Goal: Task Accomplishment & Management: Manage account settings

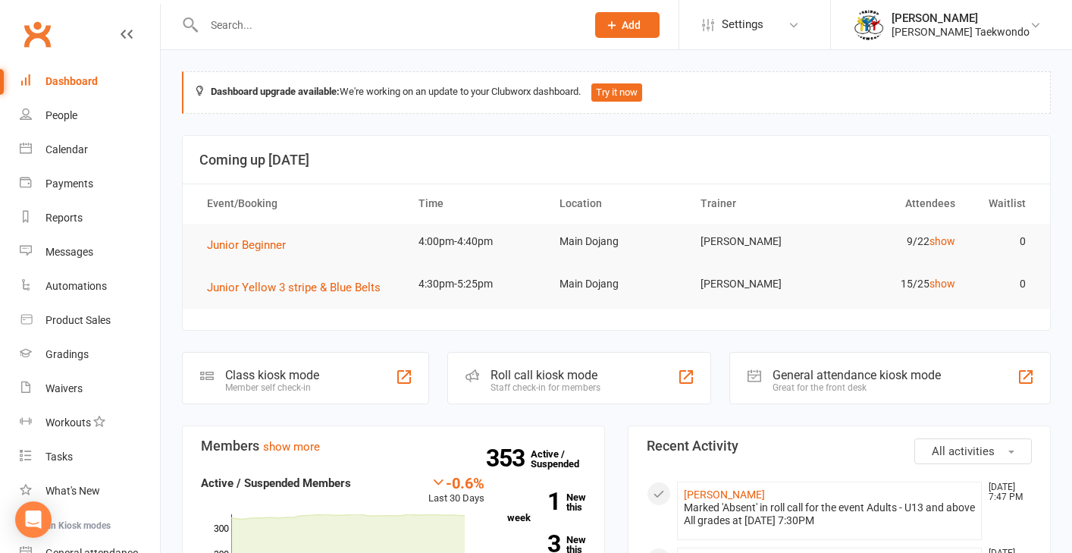
click at [565, 379] on div "Roll call kiosk mode" at bounding box center [545, 375] width 110 height 14
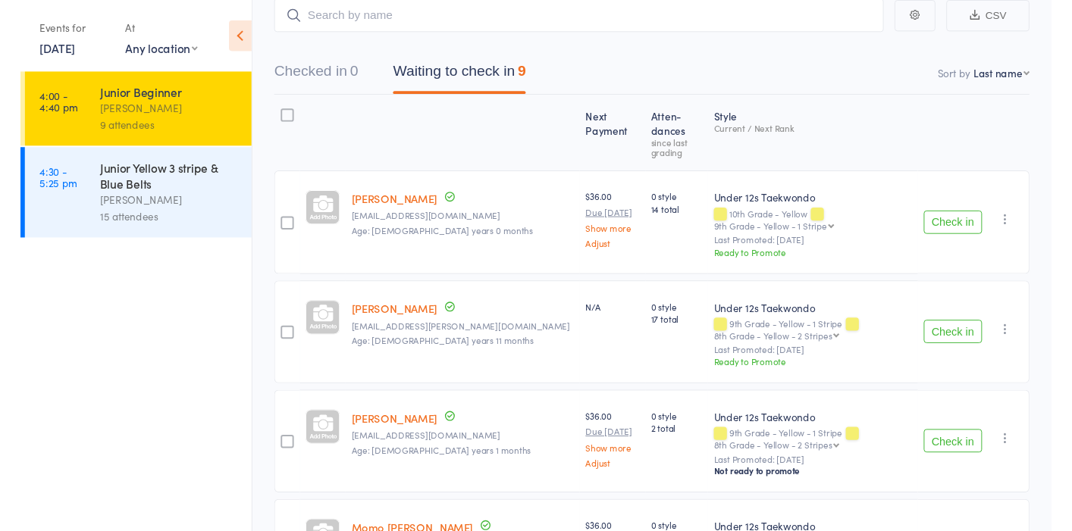
scroll to position [105, 0]
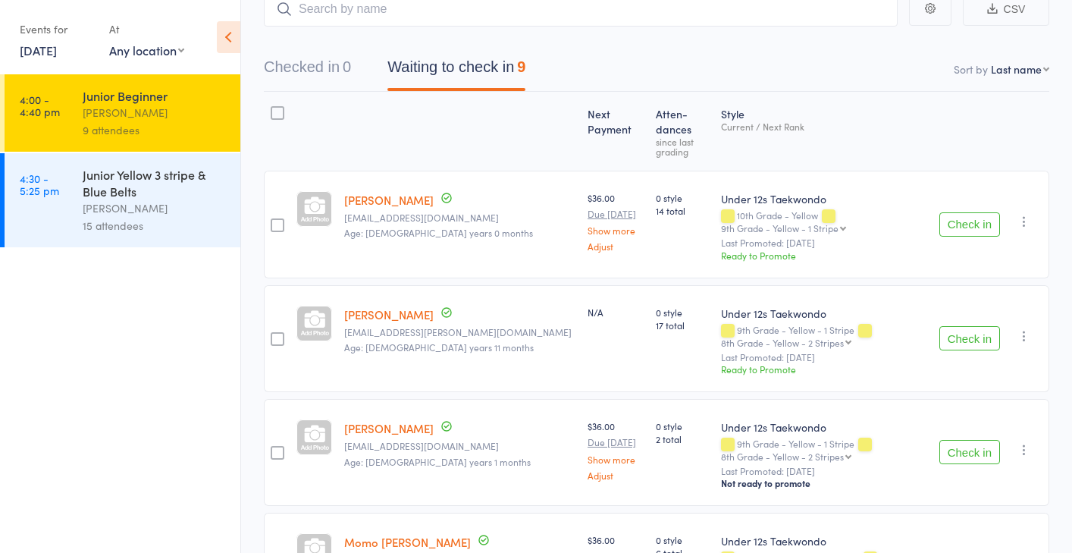
click at [378, 306] on link "[PERSON_NAME]" at bounding box center [388, 314] width 89 height 16
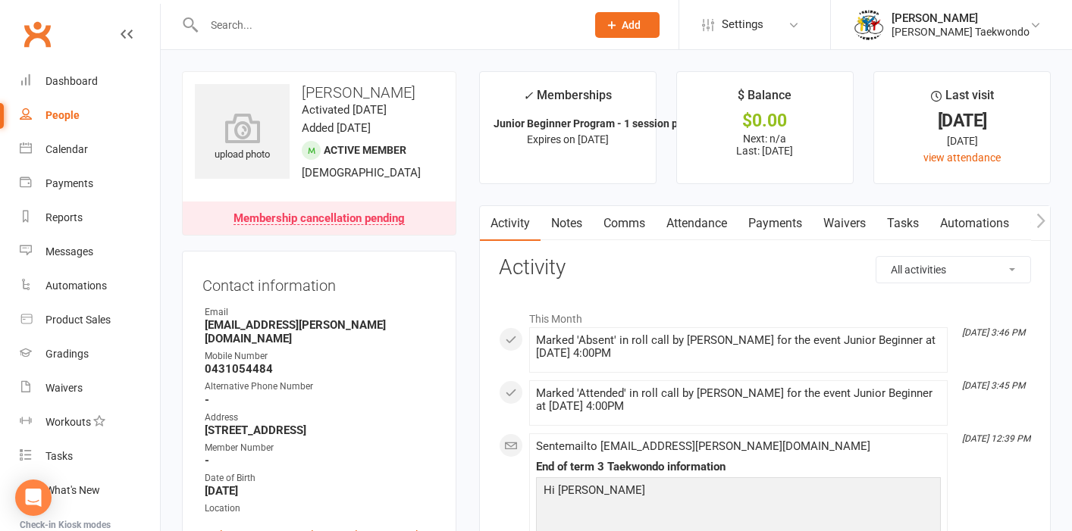
click at [685, 221] on link "Attendance" at bounding box center [697, 223] width 82 height 35
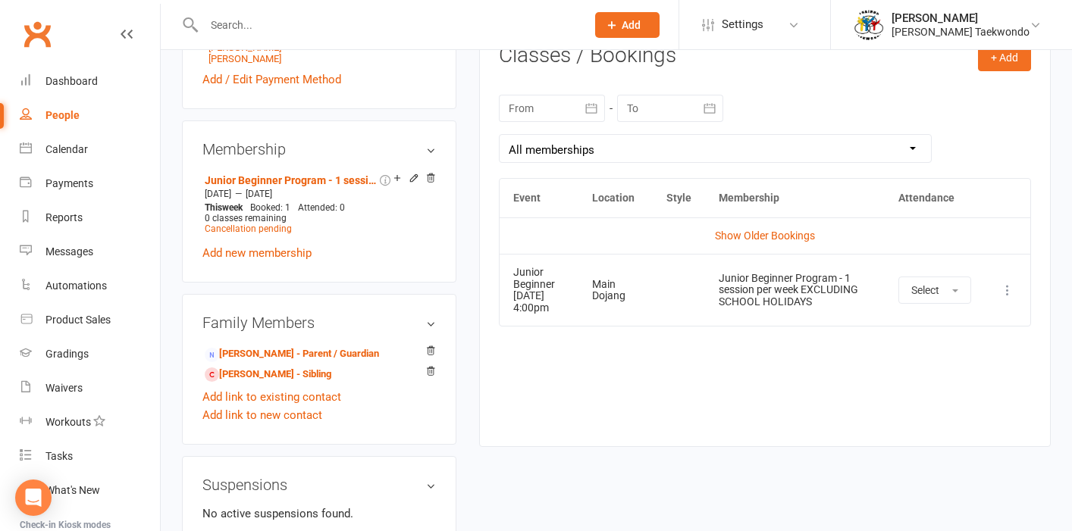
scroll to position [681, 0]
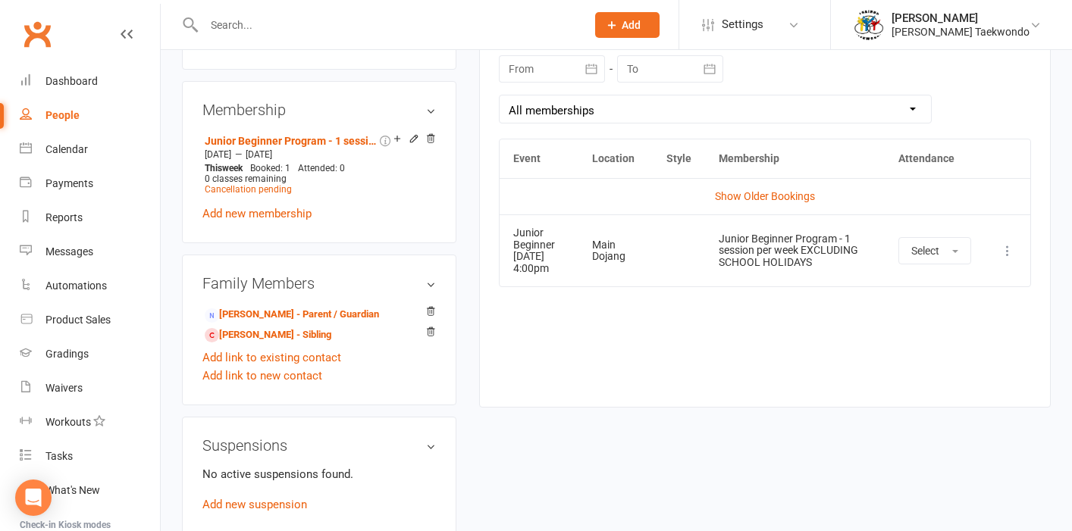
click at [1007, 253] on icon at bounding box center [1007, 250] width 15 height 15
click at [938, 347] on link "Remove booking" at bounding box center [941, 341] width 150 height 30
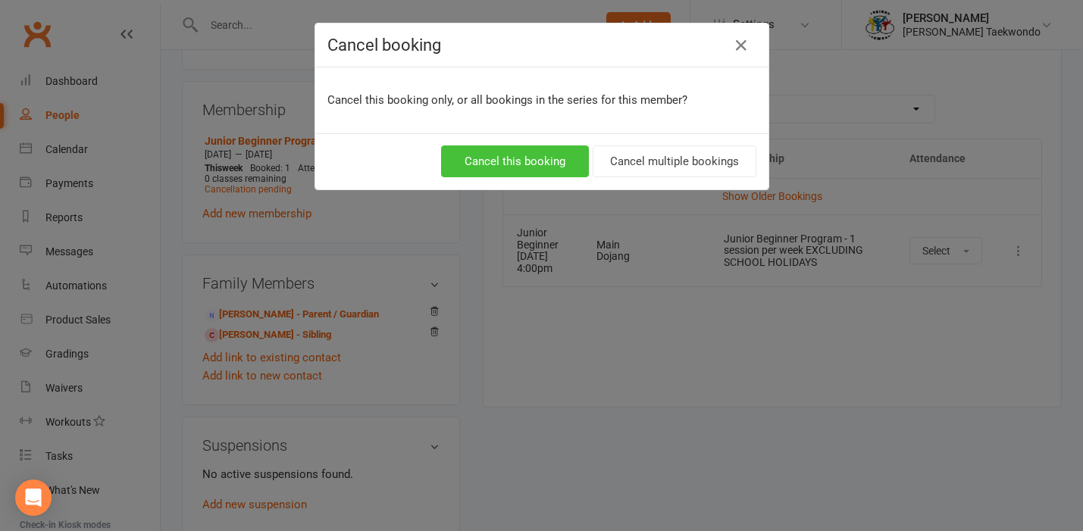
click at [553, 164] on button "Cancel this booking" at bounding box center [515, 162] width 148 height 32
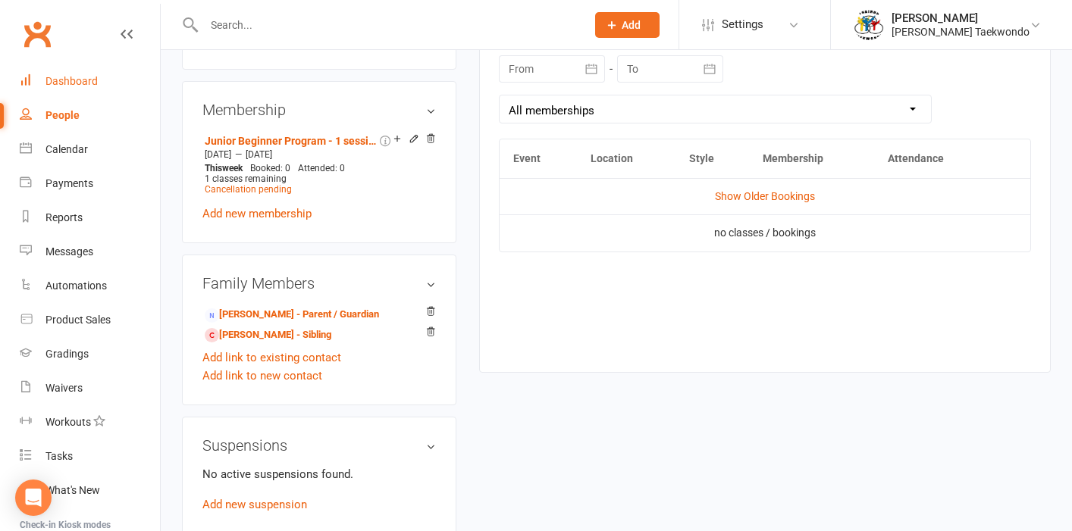
click at [87, 80] on div "Dashboard" at bounding box center [71, 81] width 52 height 12
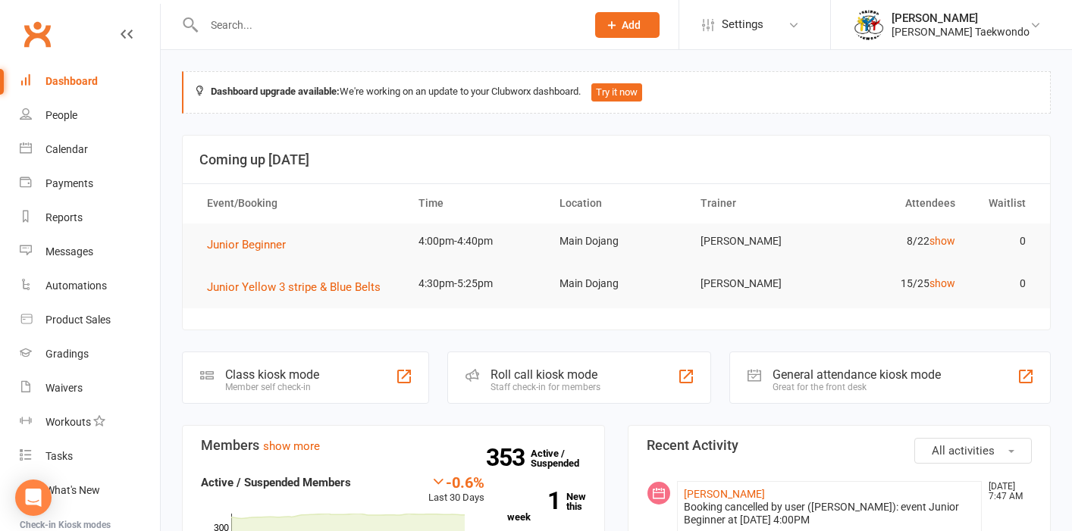
click at [591, 382] on div "Staff check-in for members" at bounding box center [545, 387] width 110 height 11
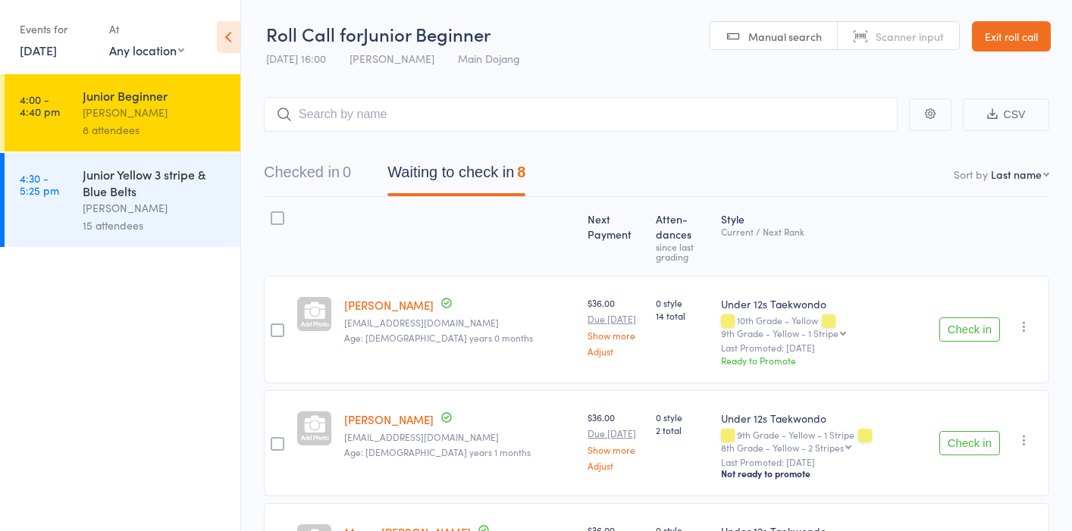
click at [180, 215] on div "[PERSON_NAME]" at bounding box center [155, 207] width 145 height 17
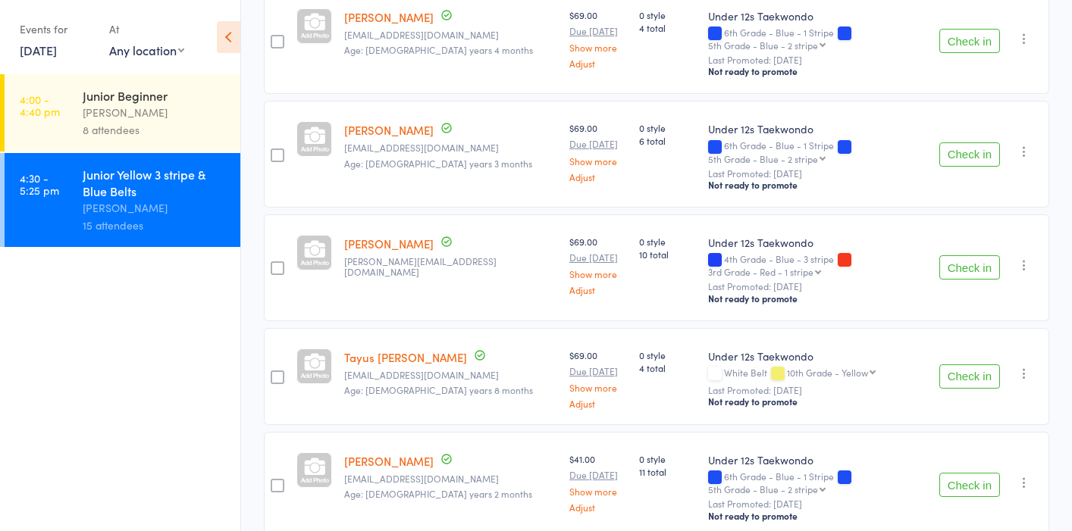
scroll to position [1201, 0]
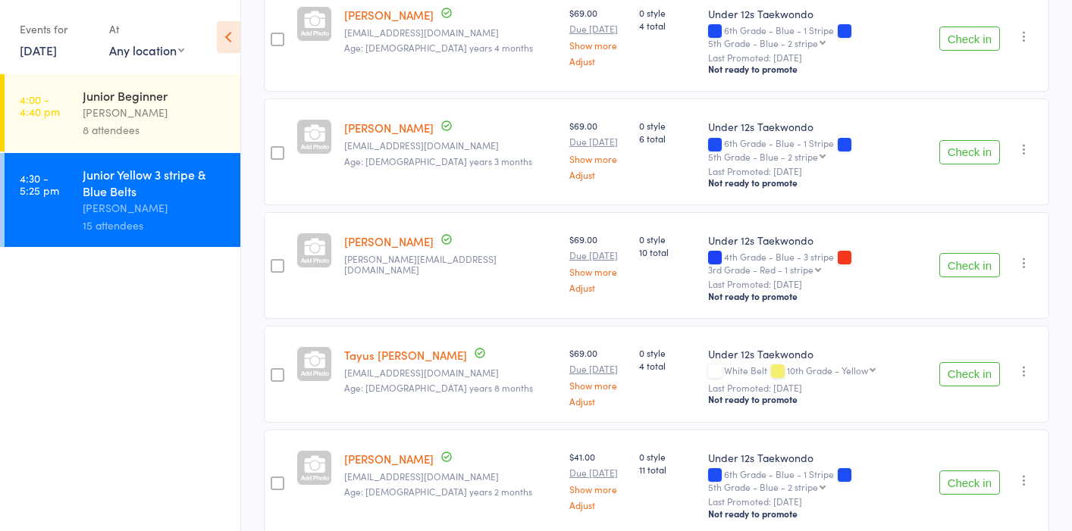
click at [388, 233] on link "[PERSON_NAME]" at bounding box center [388, 241] width 89 height 16
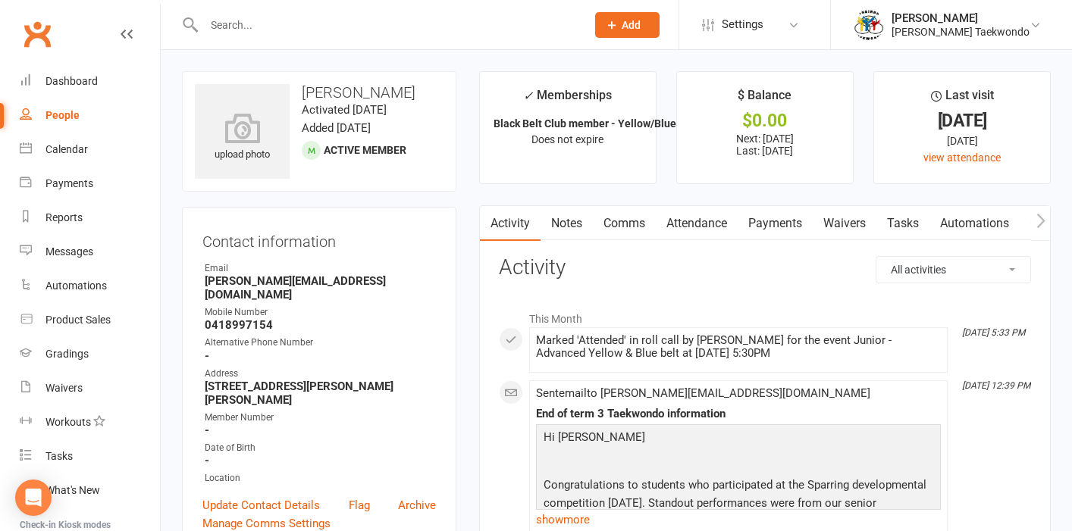
click at [680, 223] on link "Attendance" at bounding box center [697, 223] width 82 height 35
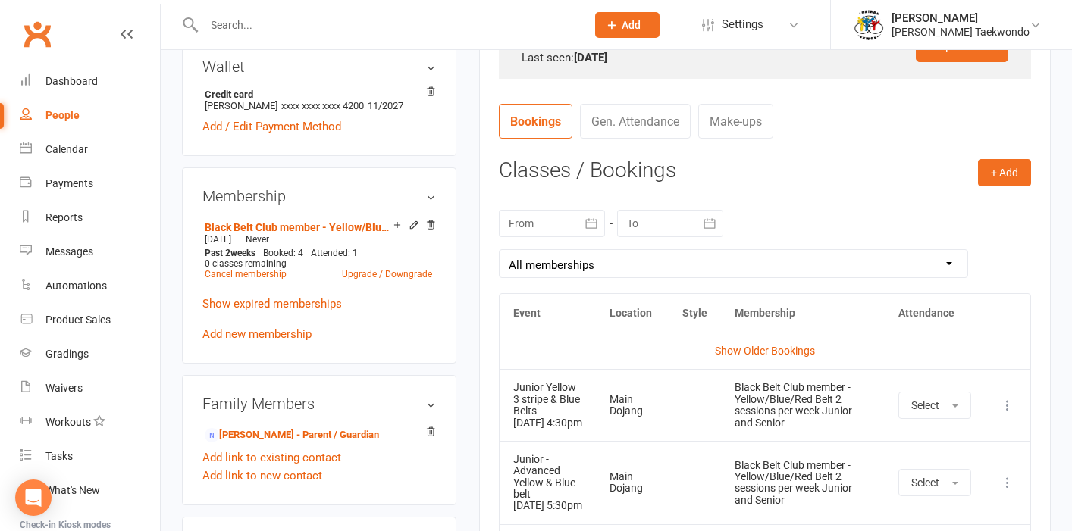
scroll to position [547, 0]
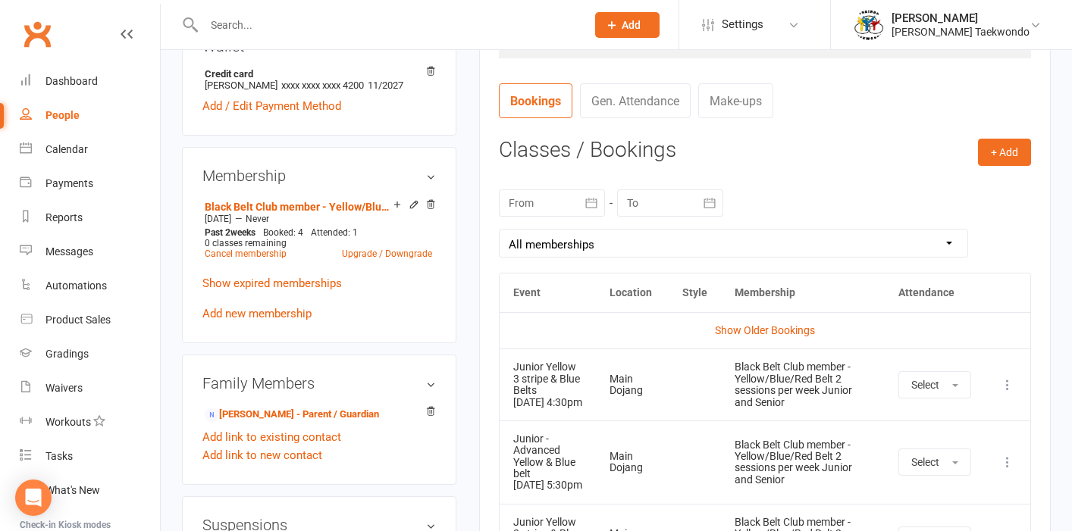
click at [590, 198] on icon "button" at bounding box center [591, 203] width 15 height 15
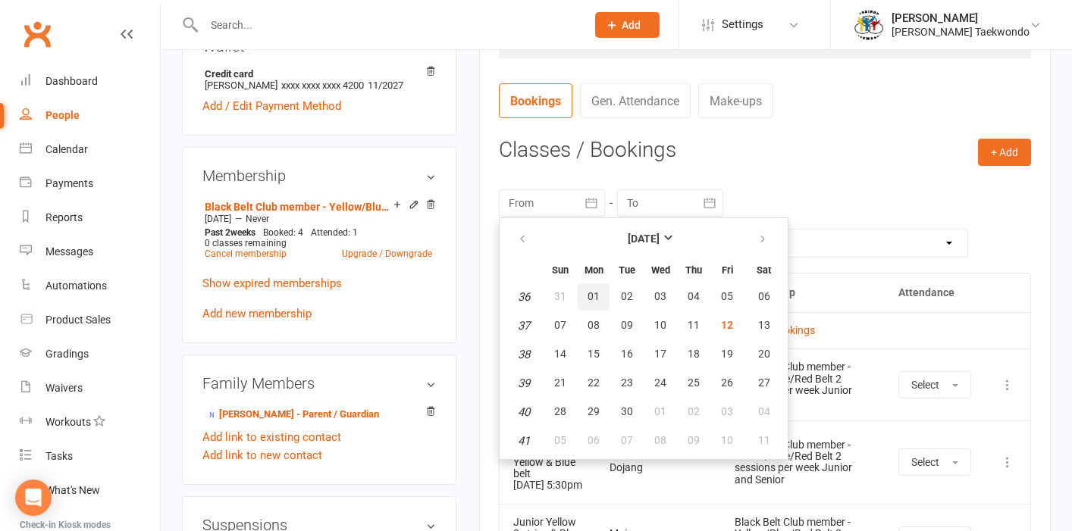
click at [591, 290] on span "01" at bounding box center [593, 296] width 12 height 12
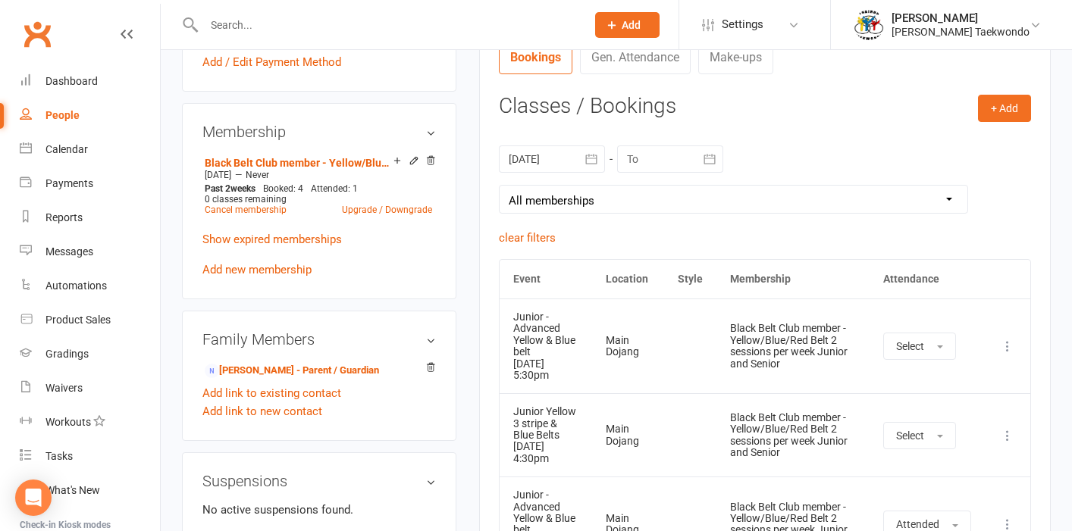
scroll to position [504, 0]
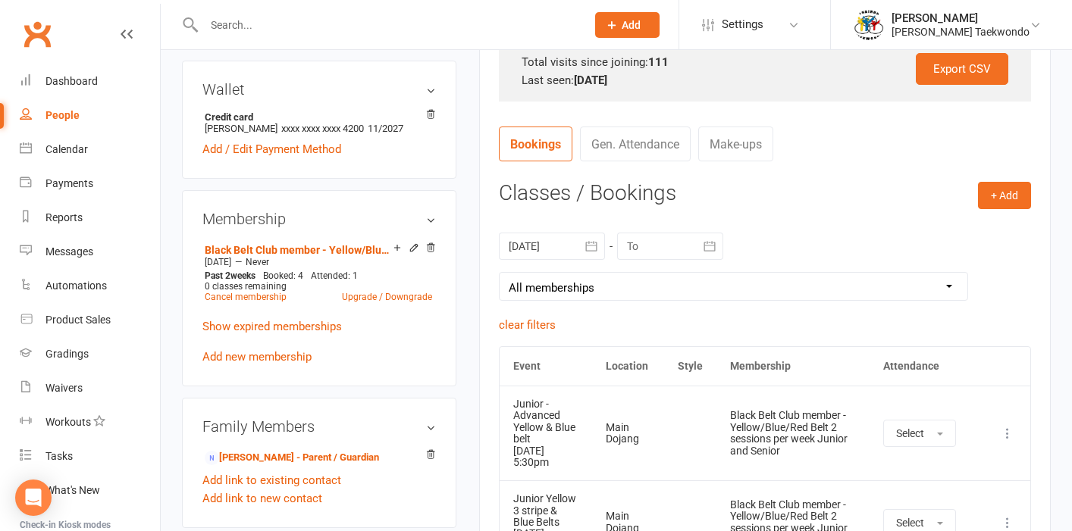
click at [598, 243] on icon "button" at bounding box center [591, 246] width 15 height 15
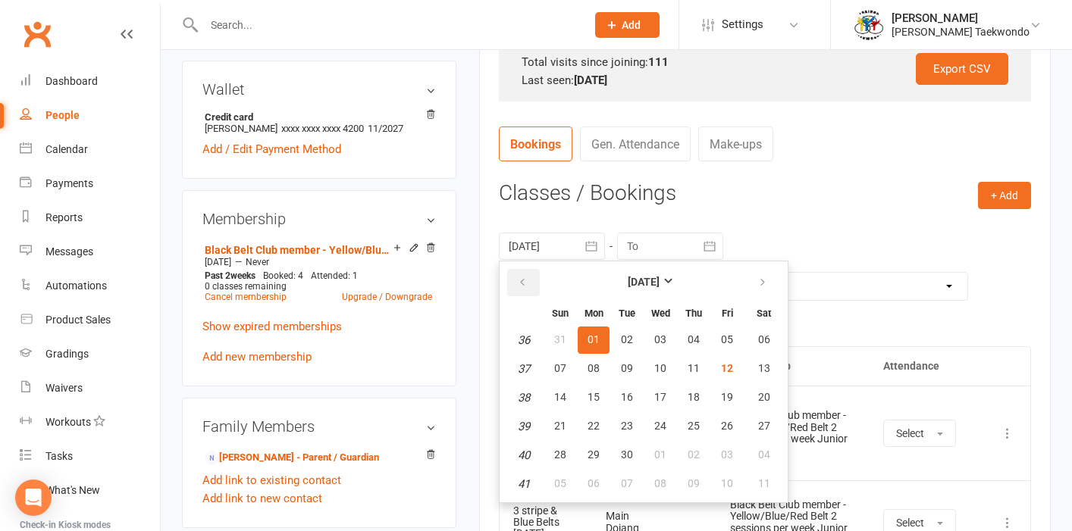
click at [519, 280] on icon "button" at bounding box center [522, 283] width 11 height 12
click at [563, 395] on span "10" at bounding box center [560, 397] width 12 height 12
type input "[DATE]"
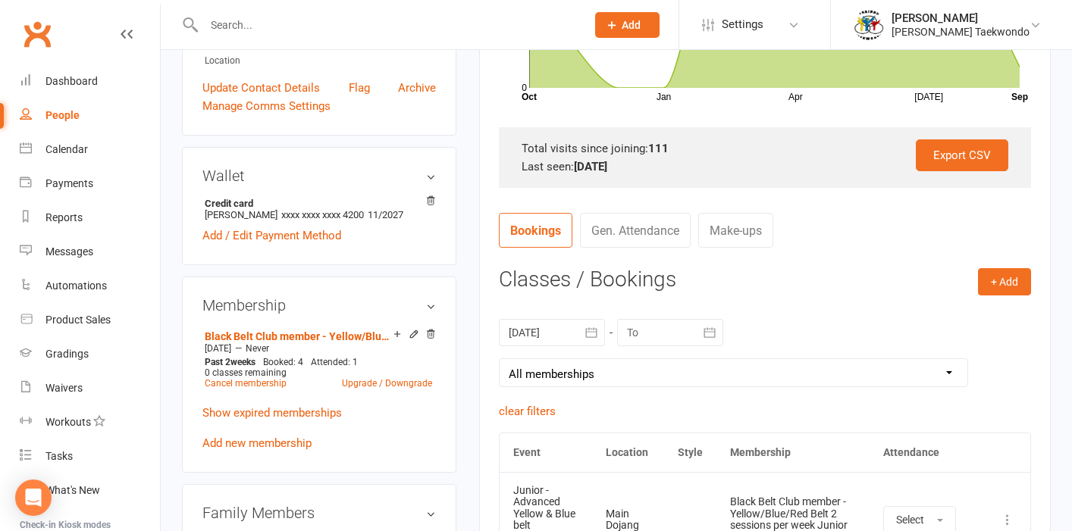
scroll to position [0, 0]
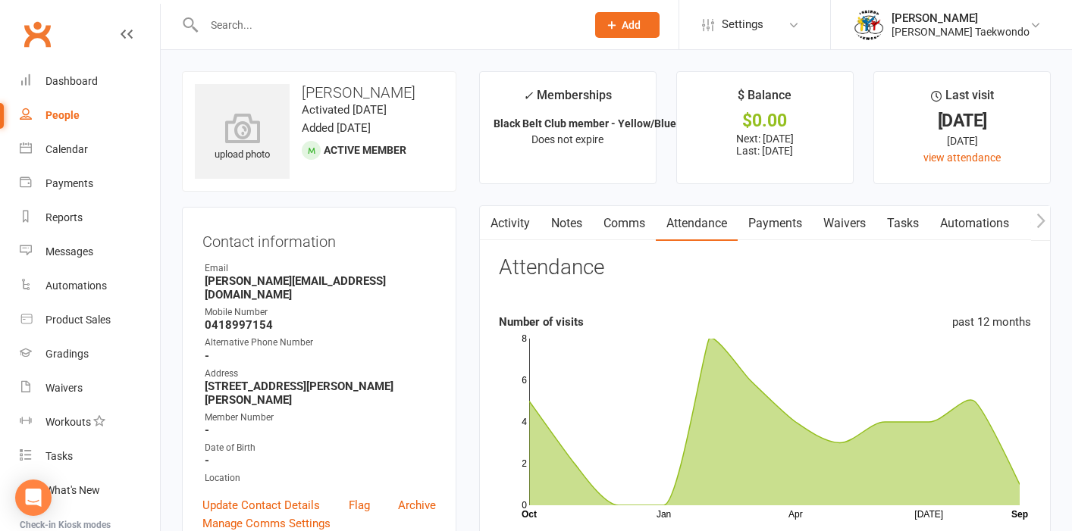
click at [259, 27] on input "text" at bounding box center [387, 24] width 376 height 21
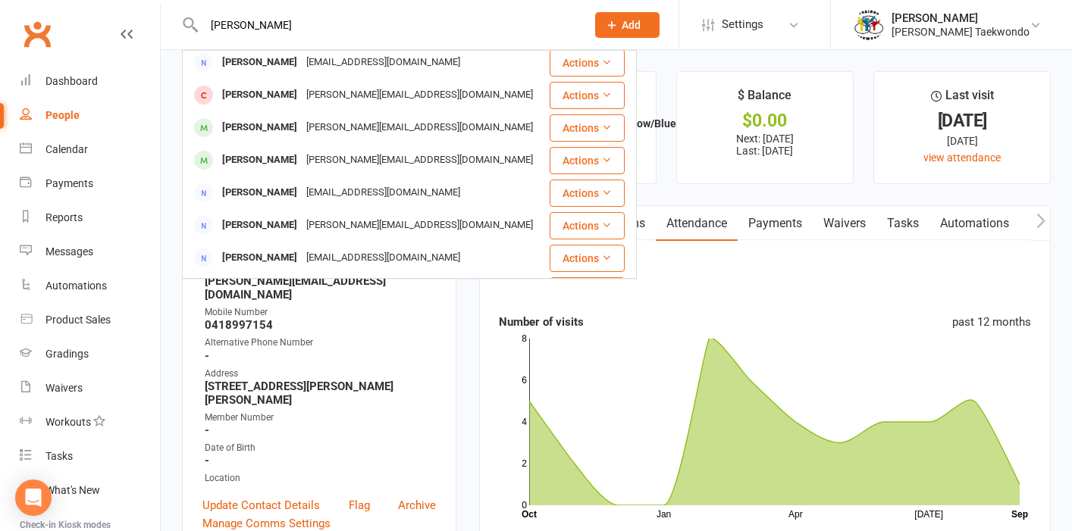
scroll to position [246, 0]
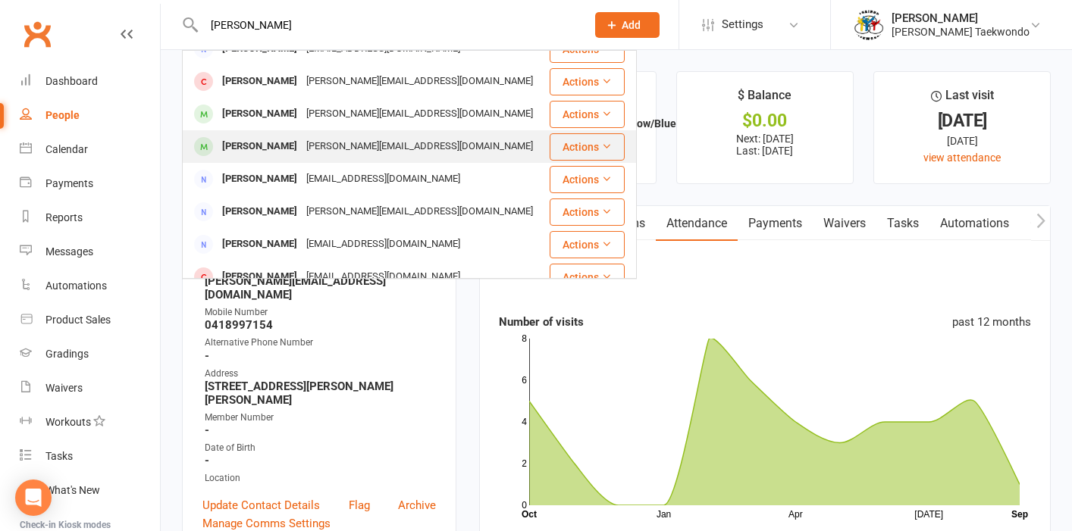
type input "[PERSON_NAME]"
click at [313, 148] on div "[PERSON_NAME][EMAIL_ADDRESS][DOMAIN_NAME]" at bounding box center [420, 147] width 236 height 22
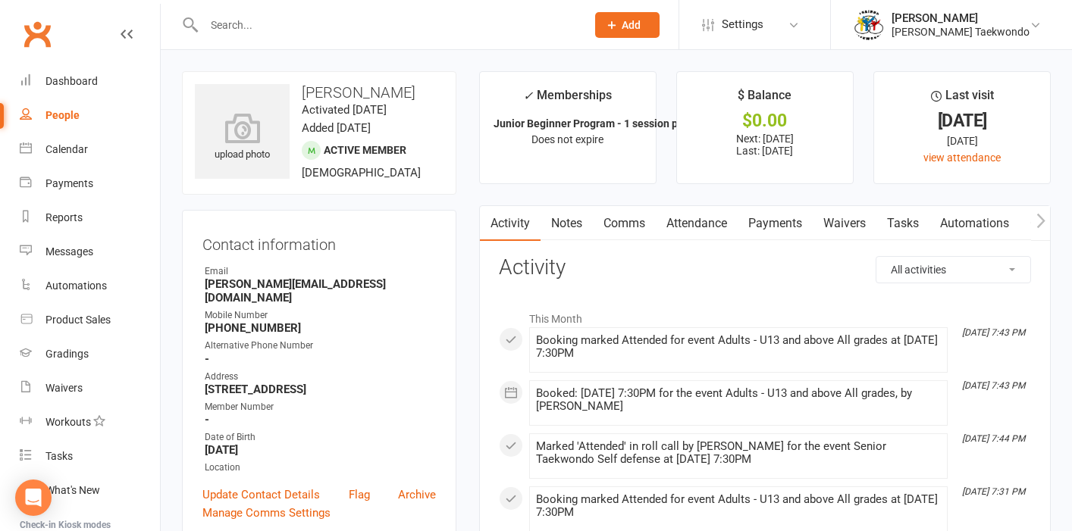
click at [712, 224] on link "Attendance" at bounding box center [697, 223] width 82 height 35
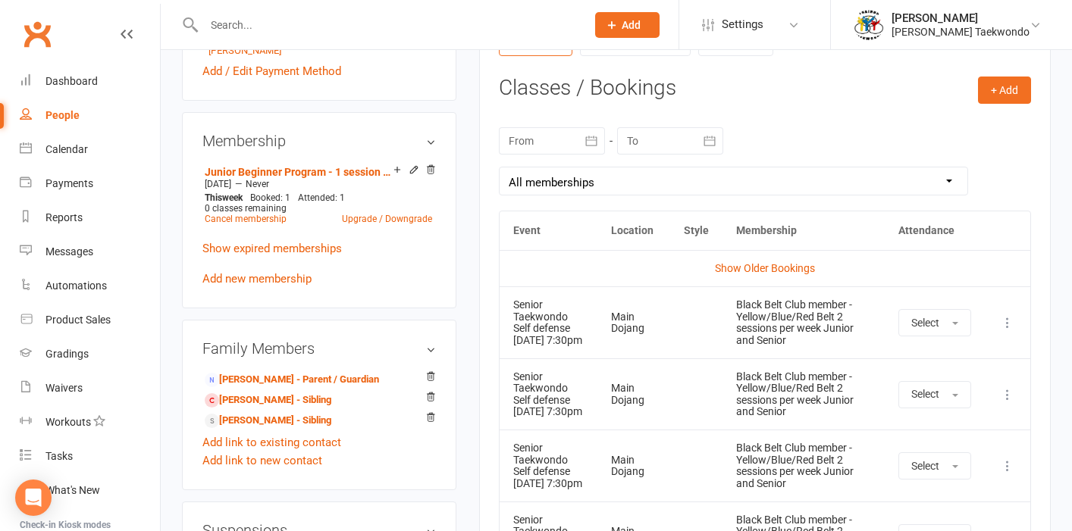
scroll to position [554, 0]
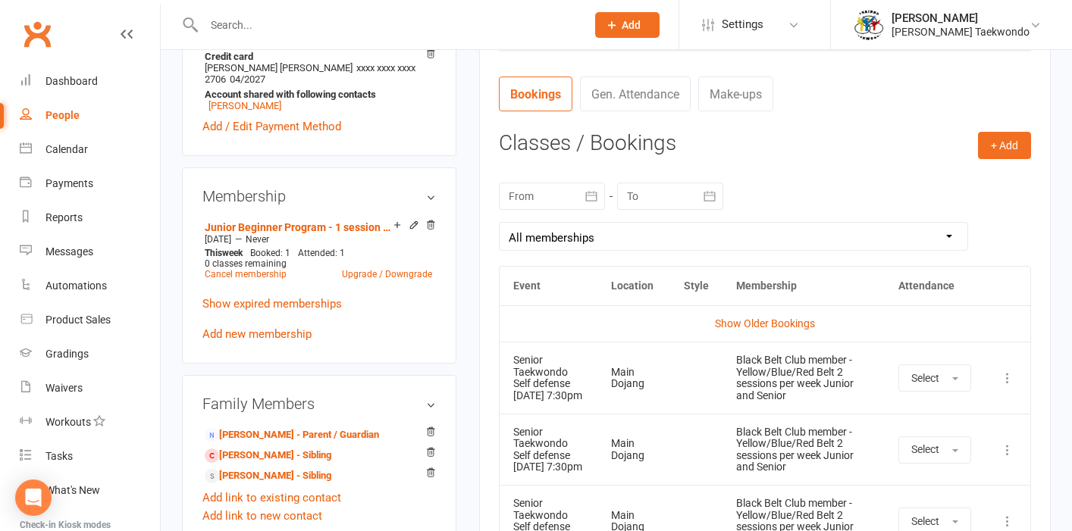
click at [586, 191] on icon "button" at bounding box center [590, 196] width 11 height 10
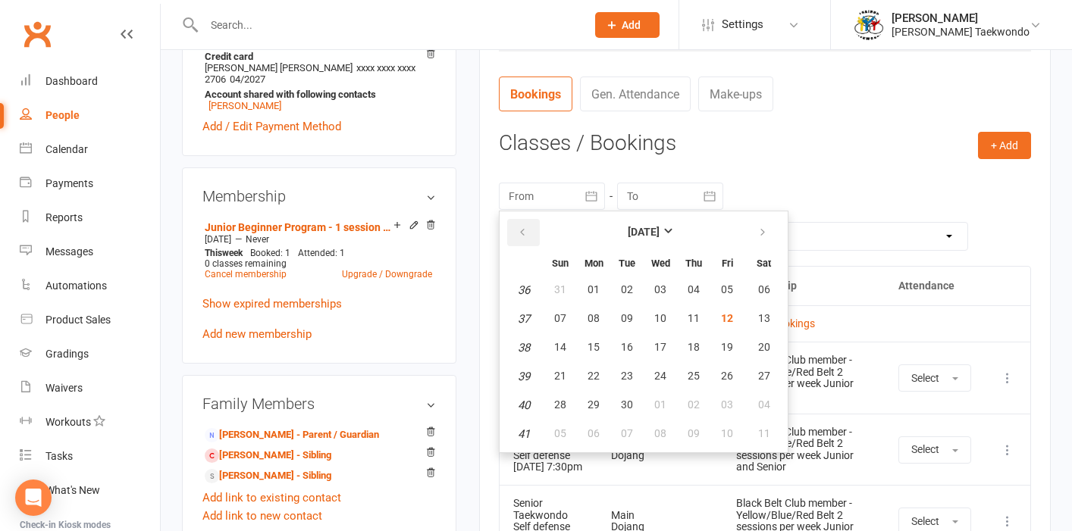
click at [513, 230] on button "button" at bounding box center [523, 232] width 33 height 27
click at [561, 318] on span "03" at bounding box center [560, 318] width 12 height 12
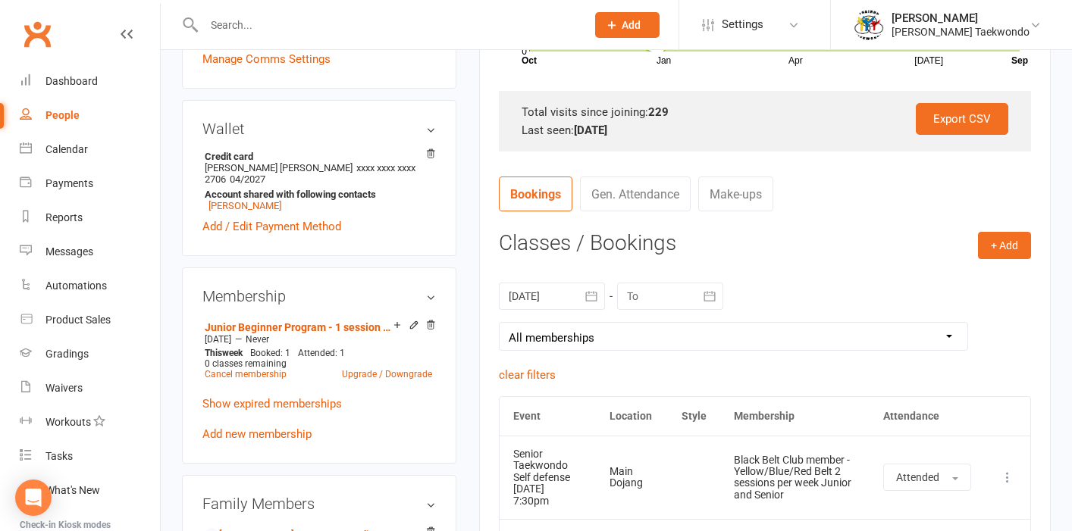
scroll to position [480, 0]
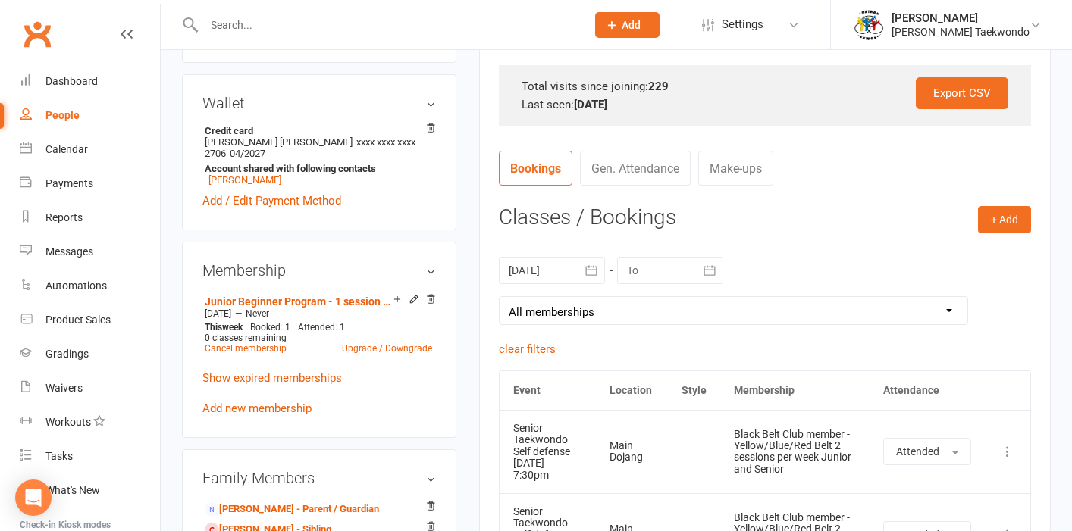
click at [597, 268] on icon "button" at bounding box center [590, 270] width 11 height 10
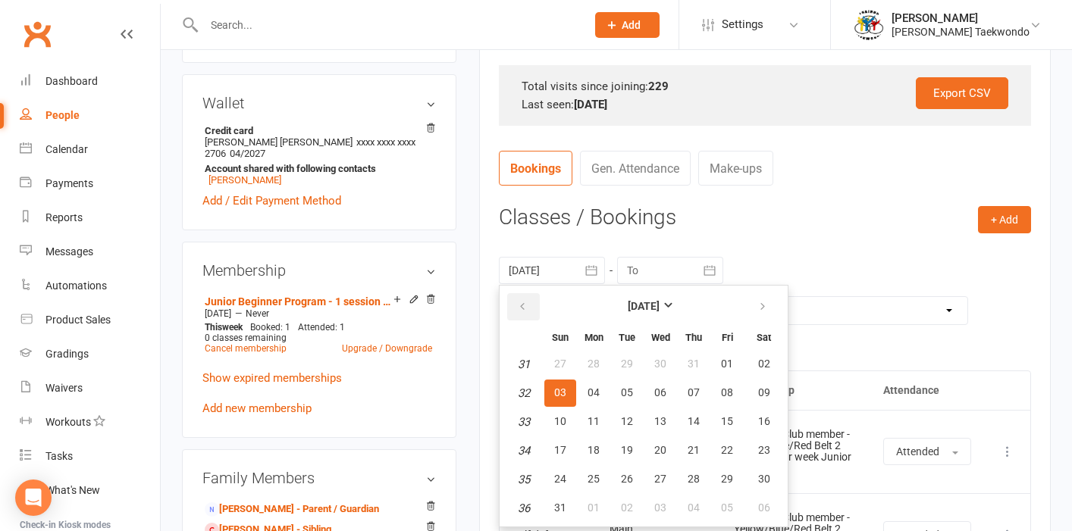
click at [518, 308] on icon "button" at bounding box center [522, 307] width 11 height 12
click at [628, 359] on span "01" at bounding box center [627, 364] width 12 height 12
type input "[DATE]"
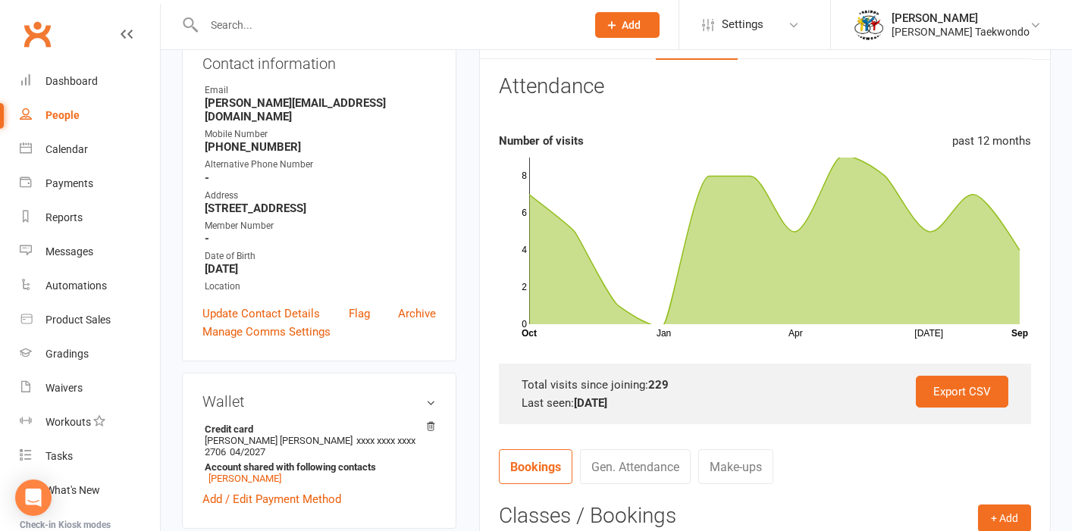
scroll to position [0, 0]
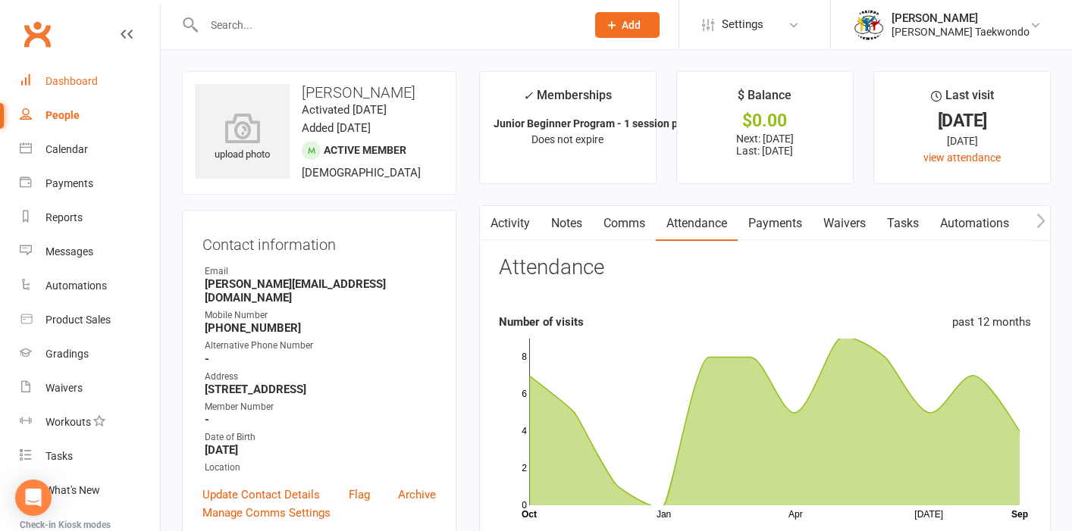
click at [61, 80] on div "Dashboard" at bounding box center [71, 81] width 52 height 12
